Goal: Information Seeking & Learning: Learn about a topic

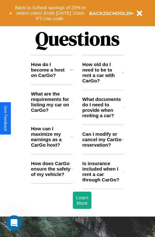
scroll to position [774, 0]
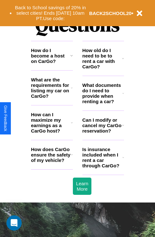
click at [52, 64] on h3 "How do I become a host on CarGo?" at bounding box center [50, 56] width 39 height 16
click at [103, 168] on h3 "Is insurance included when I rent a car through CarGo?" at bounding box center [102, 158] width 40 height 22
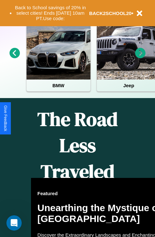
scroll to position [98, 0]
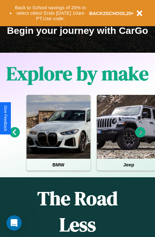
click at [140, 137] on icon at bounding box center [140, 132] width 11 height 11
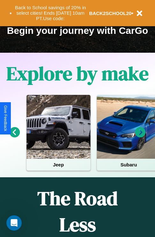
click at [140, 137] on icon at bounding box center [140, 132] width 11 height 11
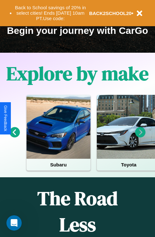
click at [140, 137] on icon at bounding box center [140, 132] width 11 height 11
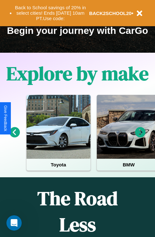
click at [140, 137] on icon at bounding box center [140, 132] width 11 height 11
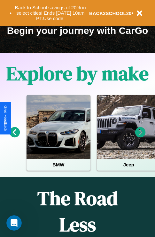
click at [14, 137] on icon at bounding box center [15, 132] width 11 height 11
